Goal: Navigation & Orientation: Go to known website

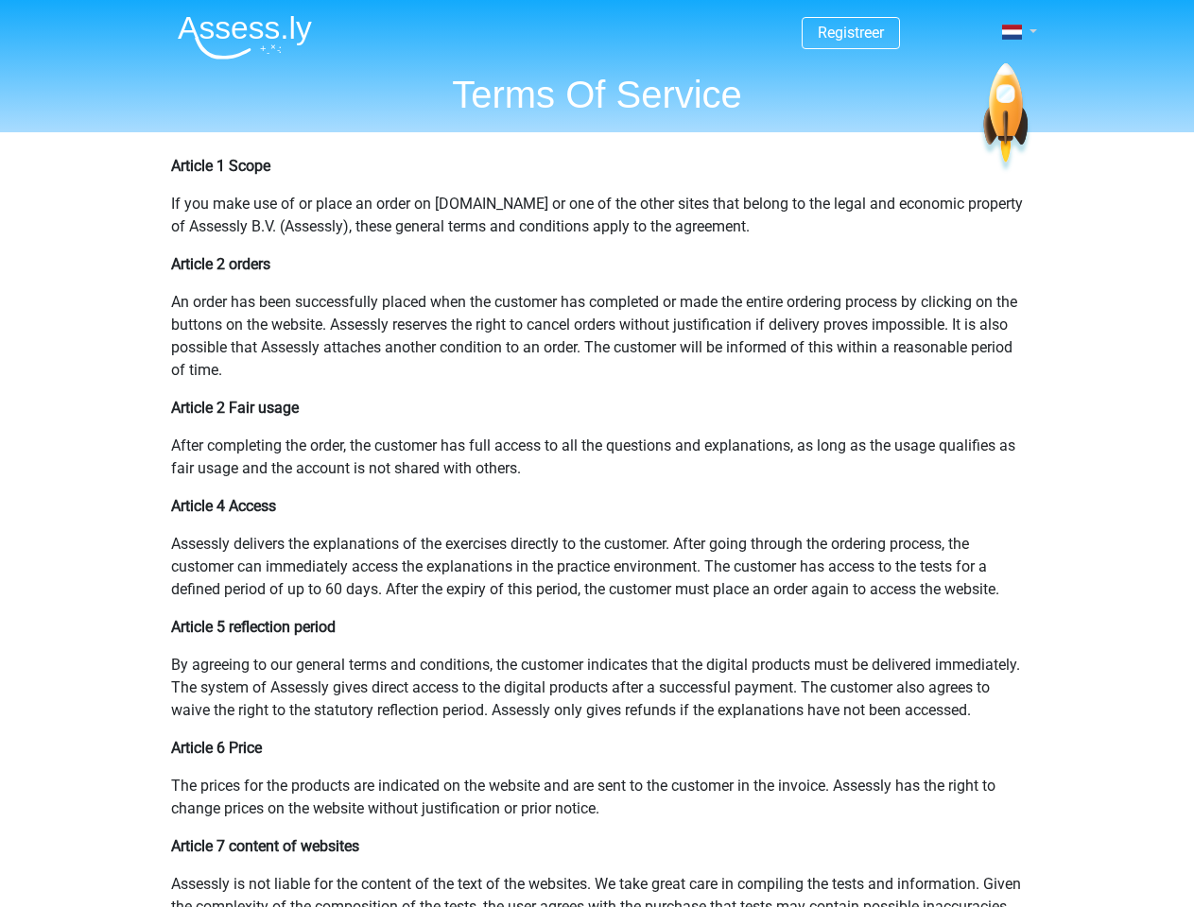
click at [1013, 32] on span at bounding box center [1012, 32] width 20 height 15
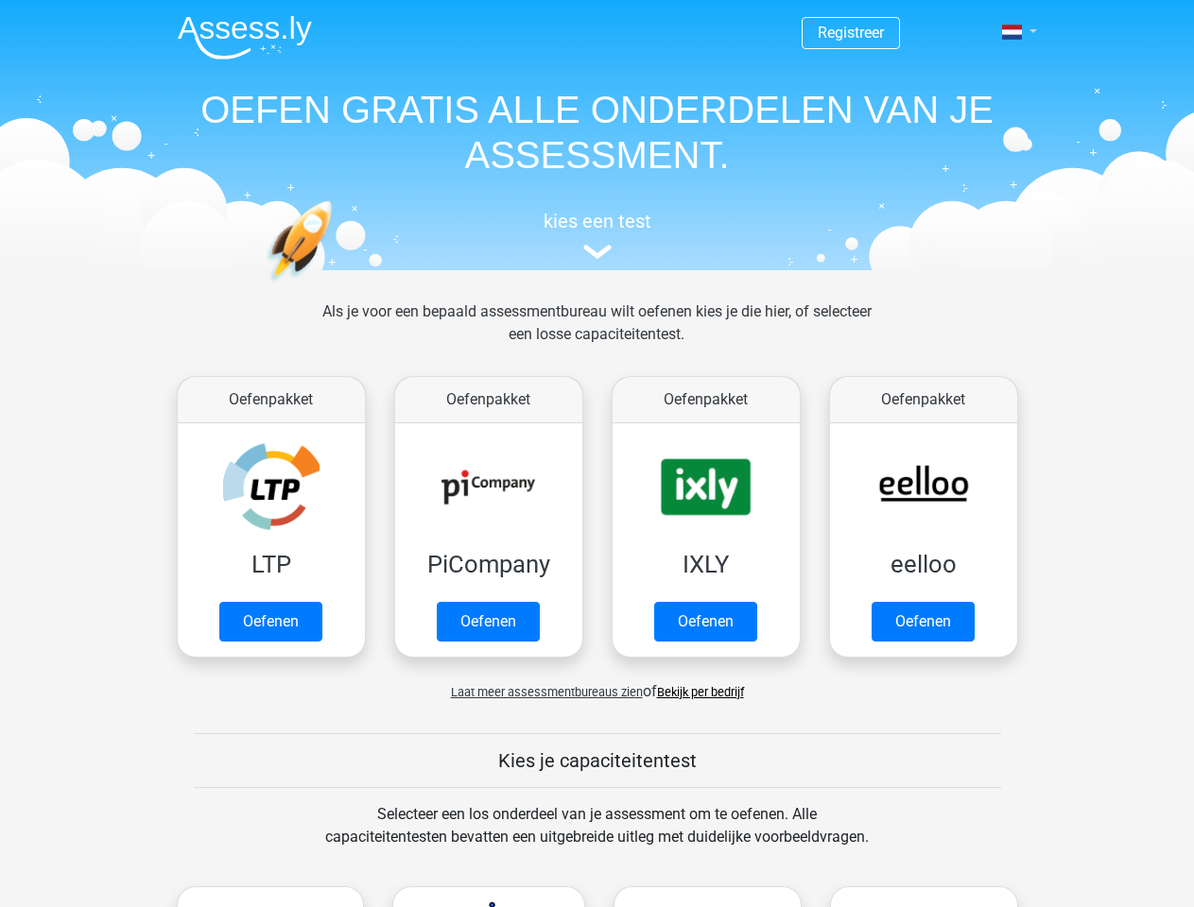
click at [1013, 32] on span at bounding box center [1012, 32] width 20 height 15
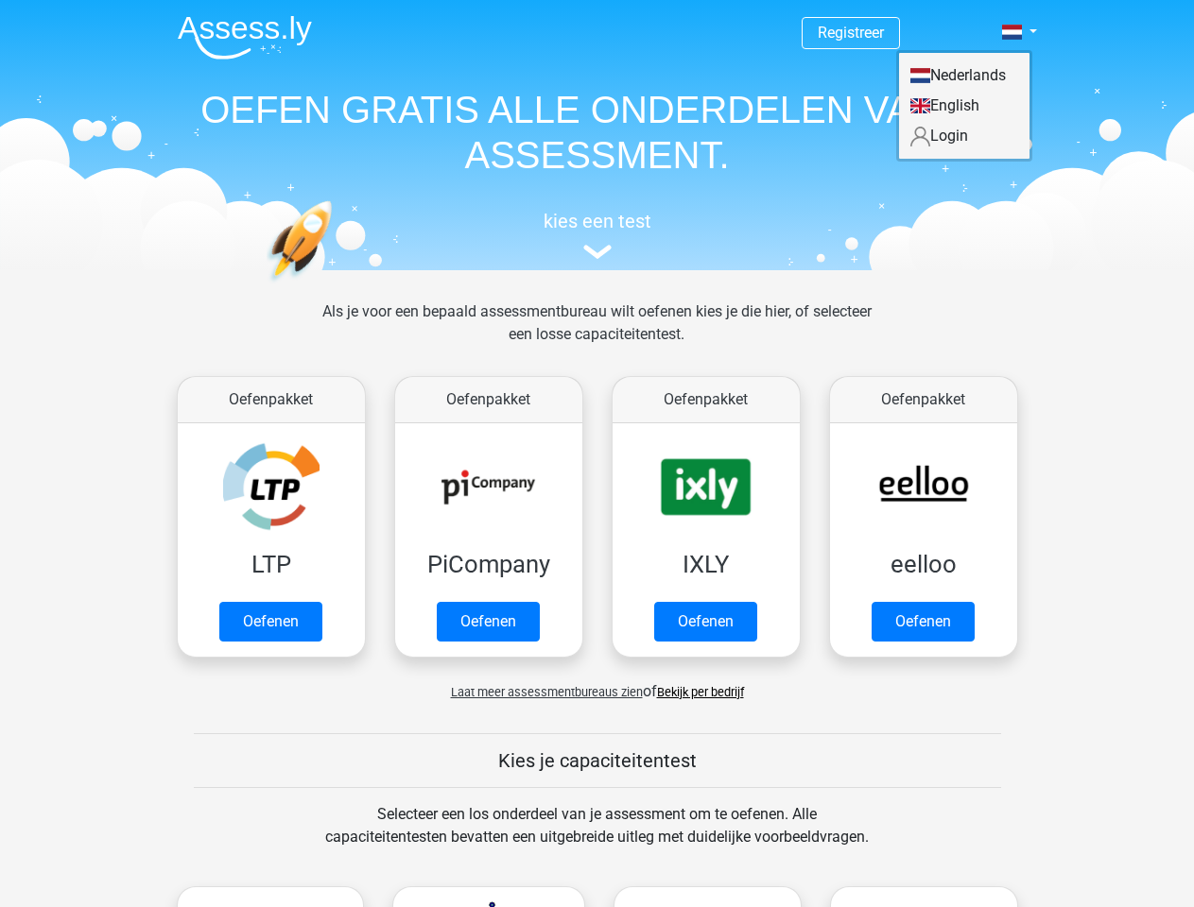
click at [541, 692] on span "Laat meer assessmentbureaus zien" at bounding box center [547, 692] width 192 height 14
